Goal: Find specific page/section: Find specific page/section

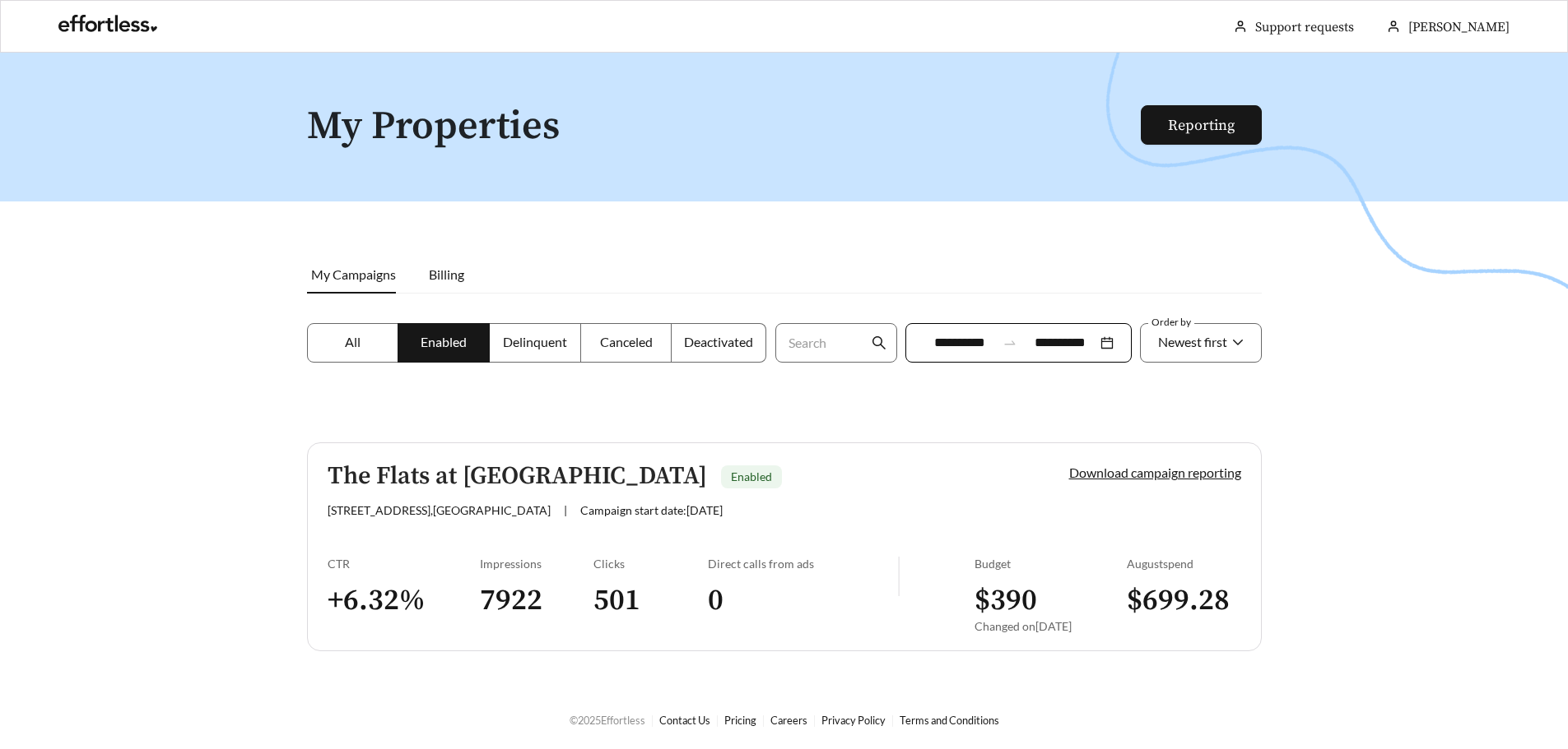
click at [961, 338] on input "**********" at bounding box center [959, 342] width 73 height 19
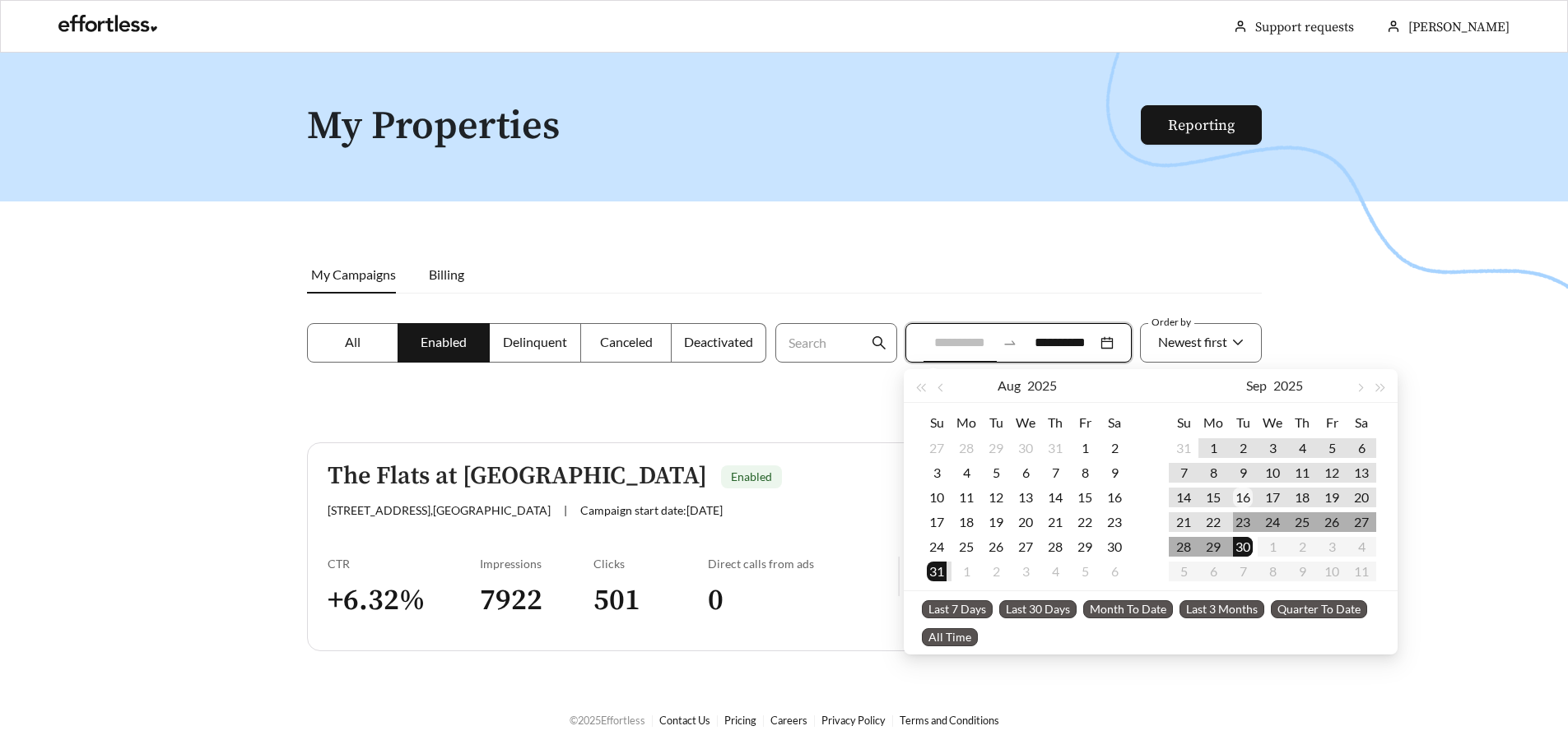
type input "**********"
click at [1240, 495] on div "16" at bounding box center [1242, 497] width 19 height 19
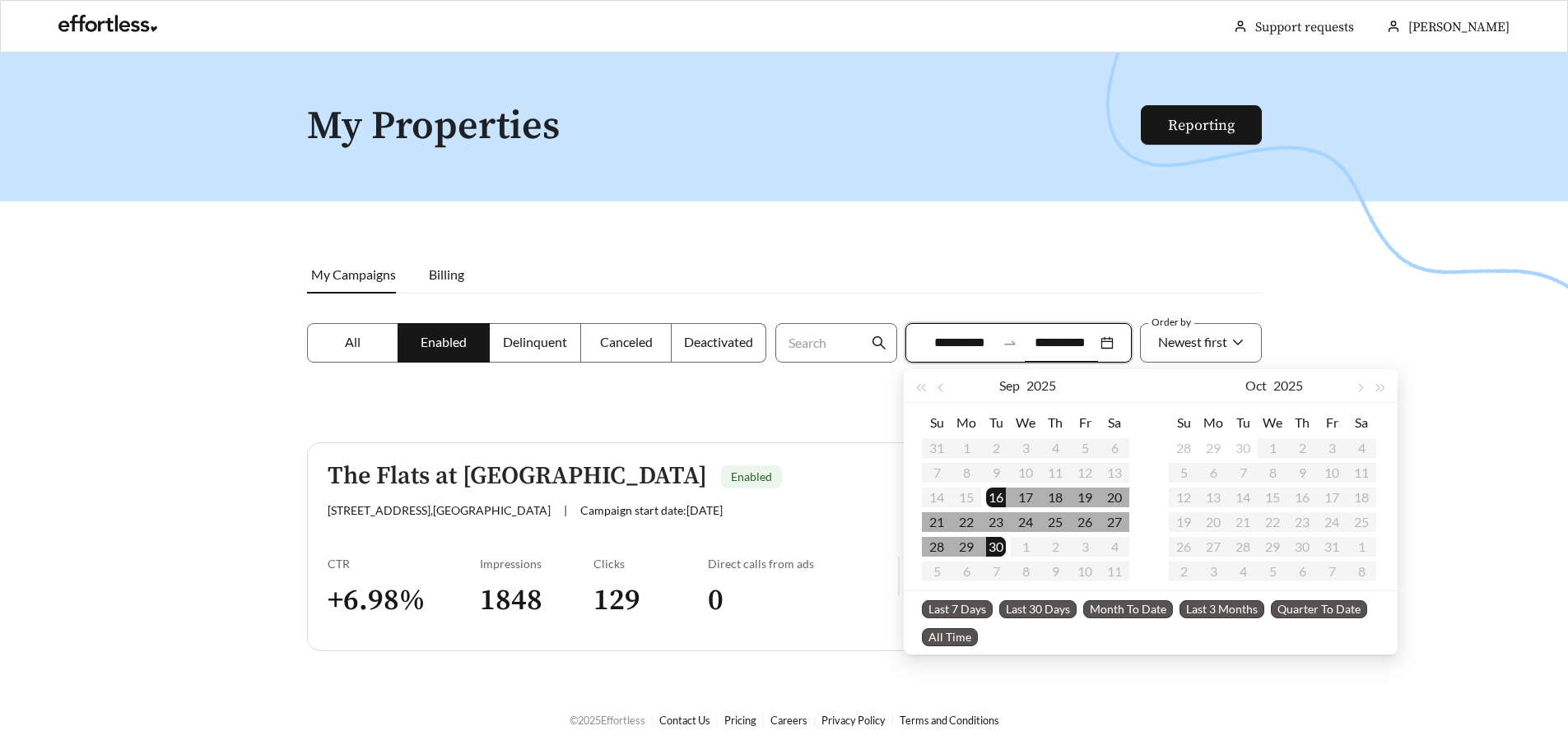
click at [1343, 332] on div at bounding box center [784, 427] width 1568 height 749
